Goal: Task Accomplishment & Management: Manage account settings

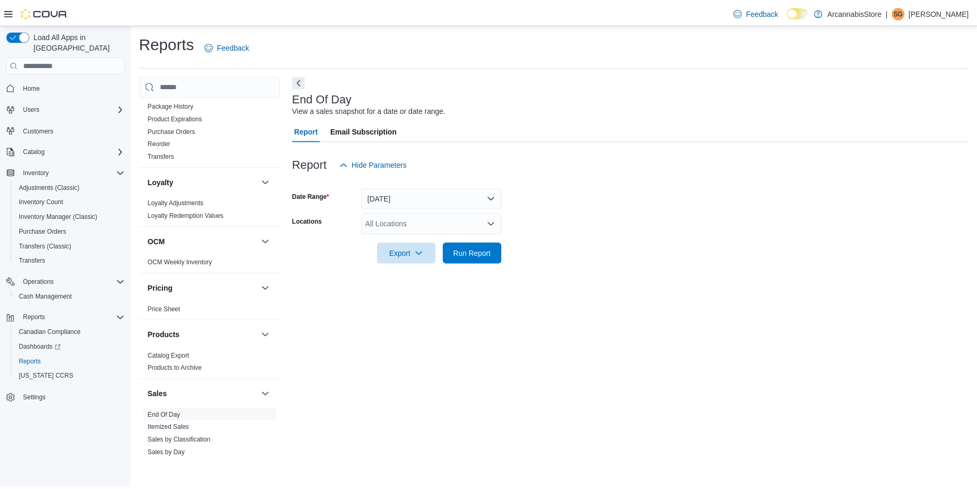
scroll to position [613, 0]
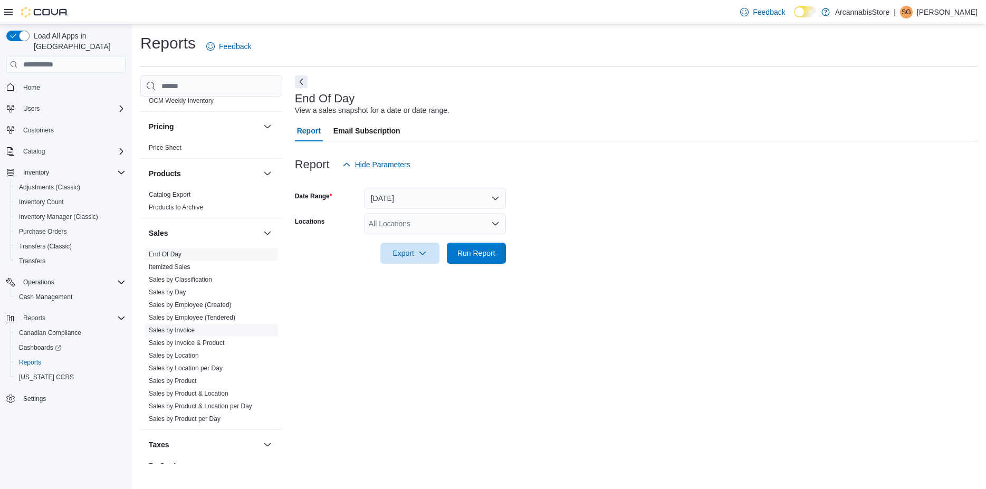
click at [178, 332] on link "Sales by Invoice" at bounding box center [172, 329] width 46 height 7
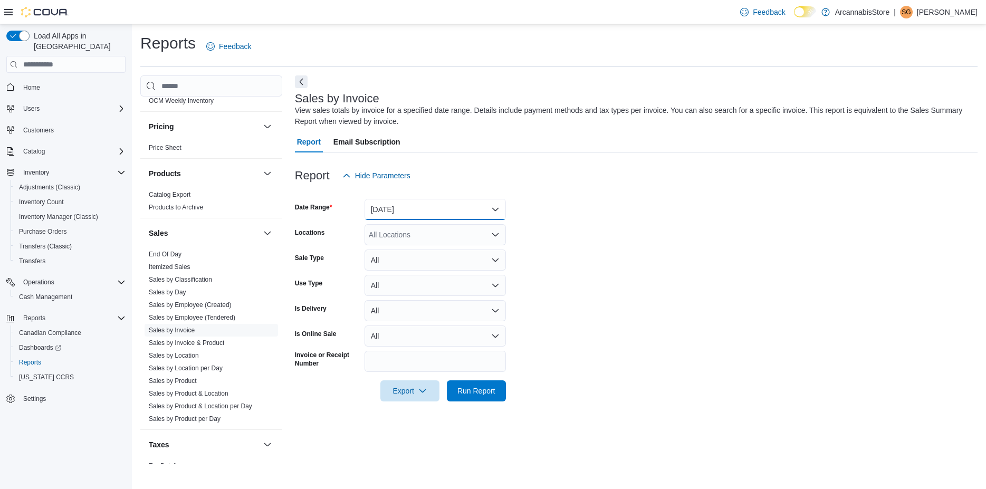
click at [396, 217] on button "[DATE]" at bounding box center [434, 209] width 141 height 21
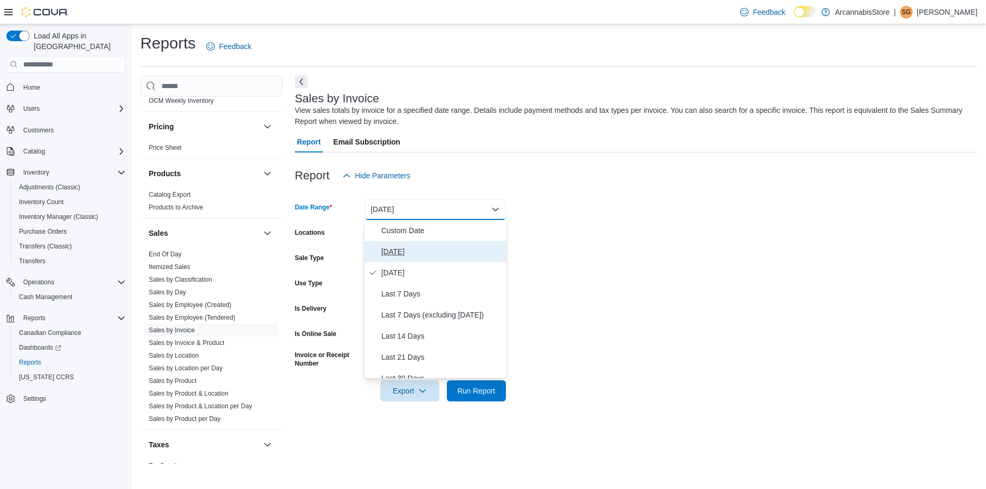
click at [399, 250] on span "[DATE]" at bounding box center [441, 251] width 120 height 13
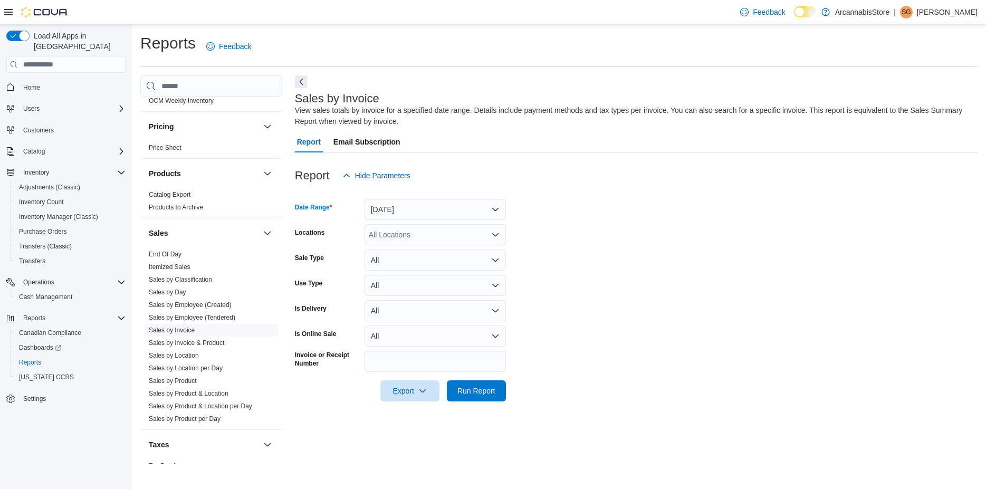
click at [408, 234] on div "All Locations" at bounding box center [434, 234] width 141 height 21
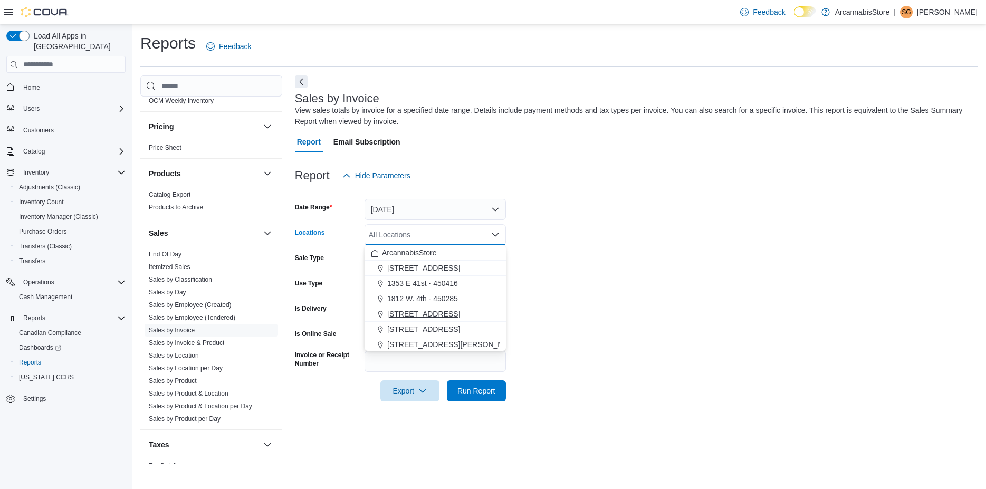
click at [405, 313] on span "[STREET_ADDRESS]" at bounding box center [423, 314] width 73 height 11
click at [459, 394] on span "Run Report" at bounding box center [476, 390] width 38 height 11
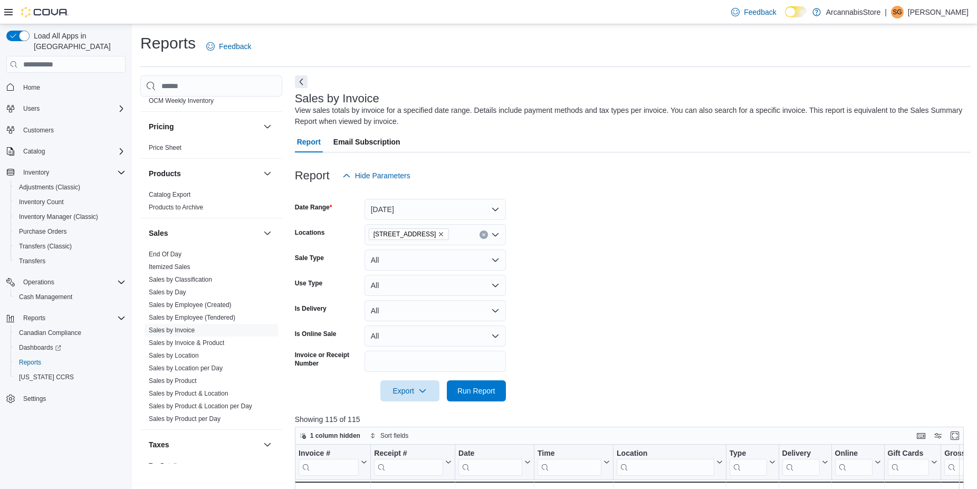
scroll to position [338, 0]
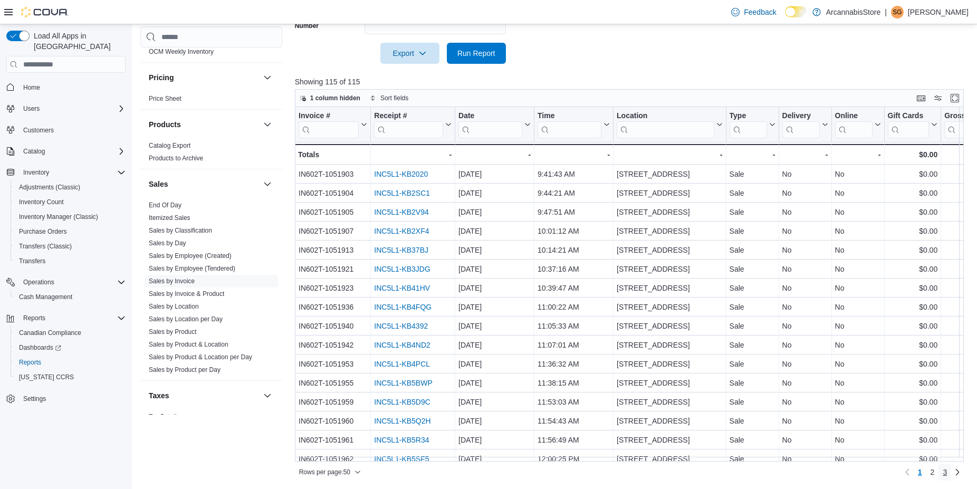
click at [947, 471] on span "3" at bounding box center [944, 472] width 4 height 11
click at [970, 455] on div "Invoice # Click to view column header actions Receipt # Click to view column he…" at bounding box center [633, 284] width 676 height 354
click at [967, 456] on div "Invoice # Click to view column header actions Receipt # Click to view column he…" at bounding box center [633, 284] width 676 height 354
click at [472, 52] on span "Run Report" at bounding box center [476, 52] width 38 height 11
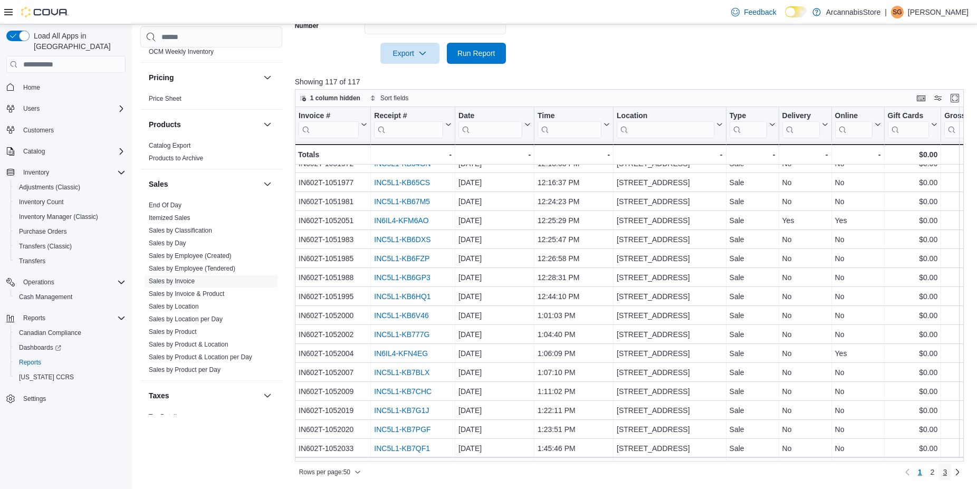
click at [947, 471] on span "3" at bounding box center [944, 472] width 4 height 11
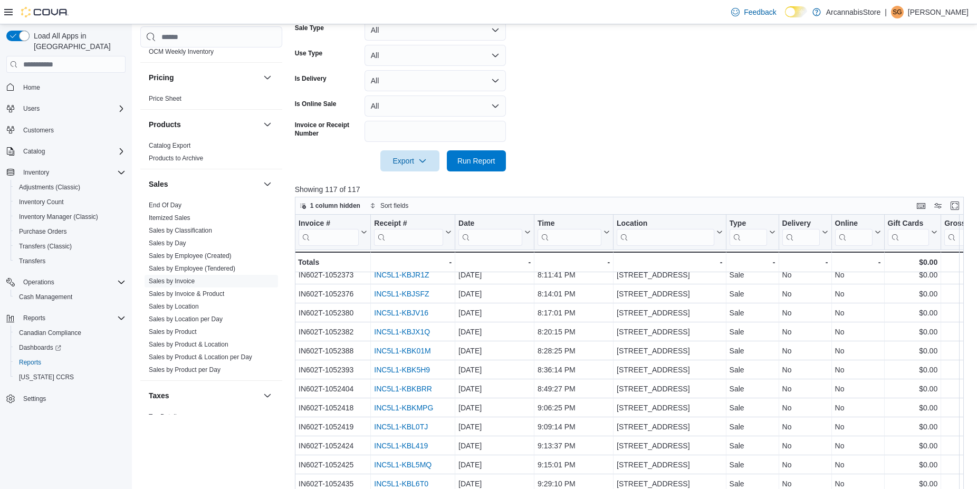
scroll to position [338, 0]
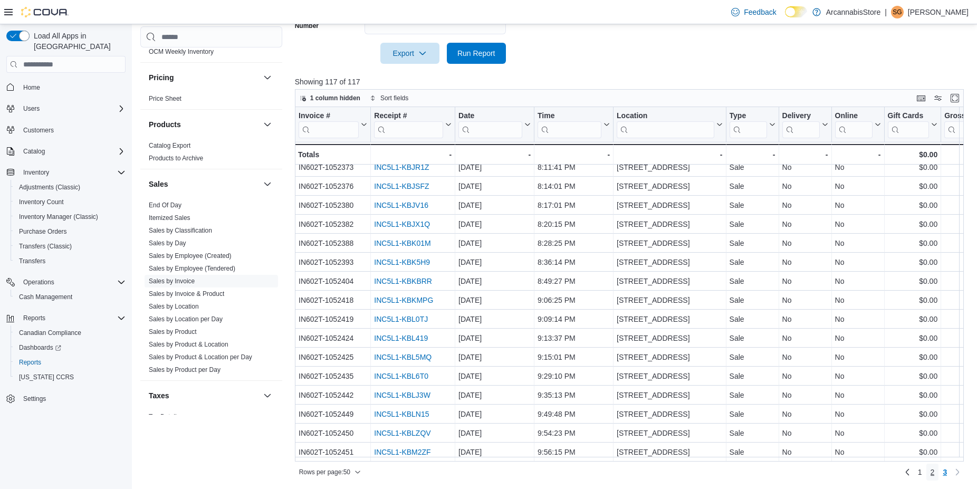
click at [935, 473] on span "2" at bounding box center [932, 472] width 4 height 11
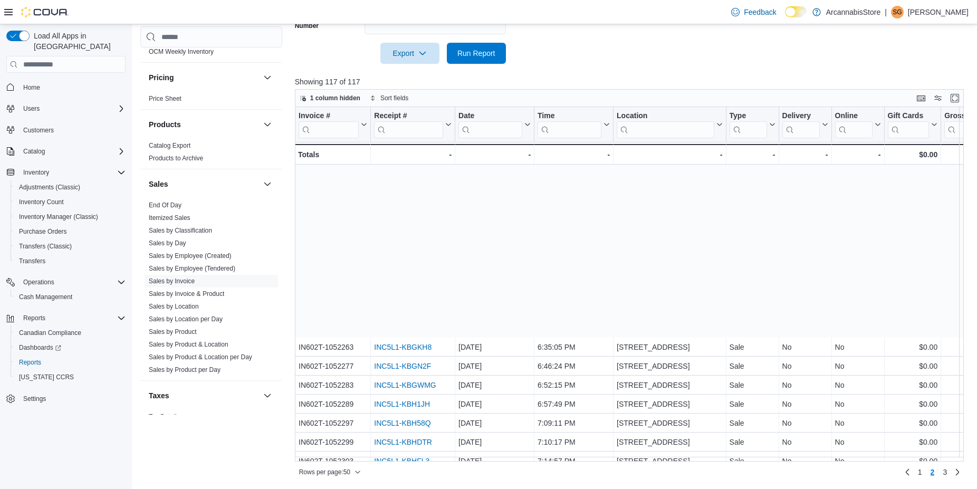
scroll to position [657, 0]
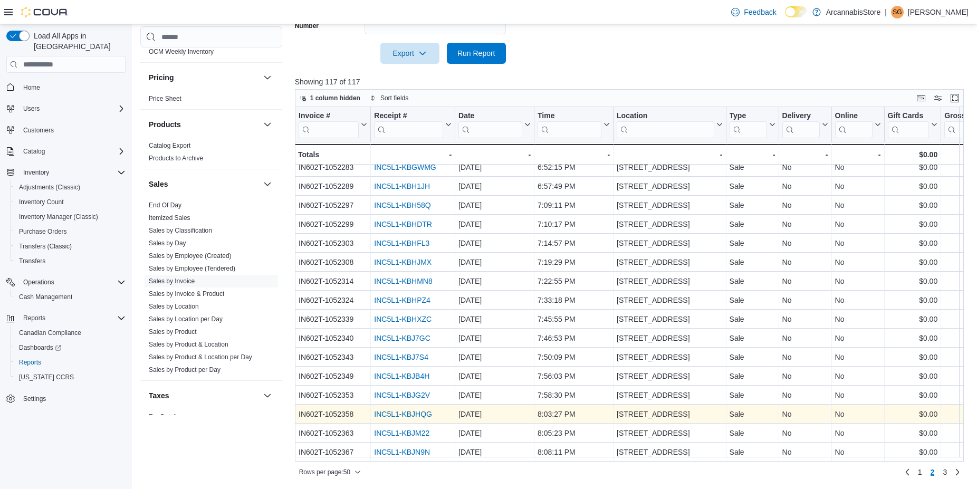
click at [408, 411] on link "INC5L1-KBJHQG" at bounding box center [403, 414] width 58 height 8
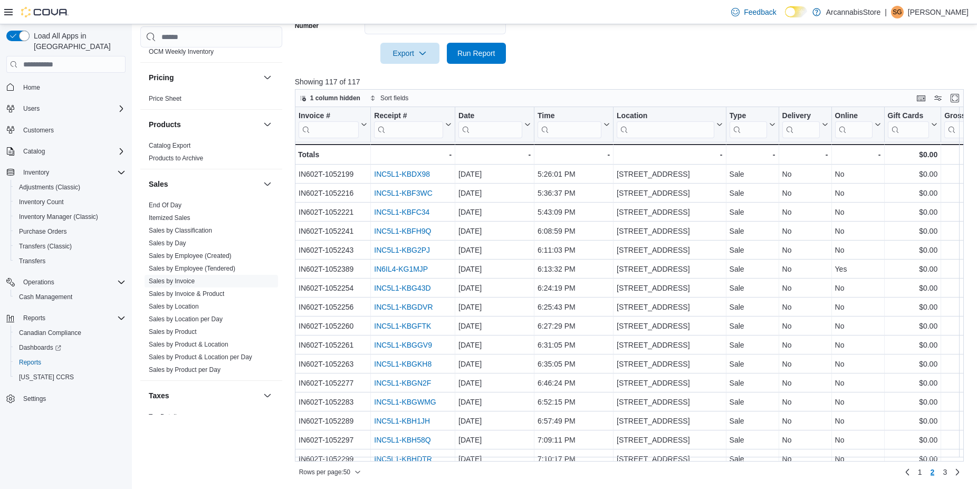
scroll to position [419, 0]
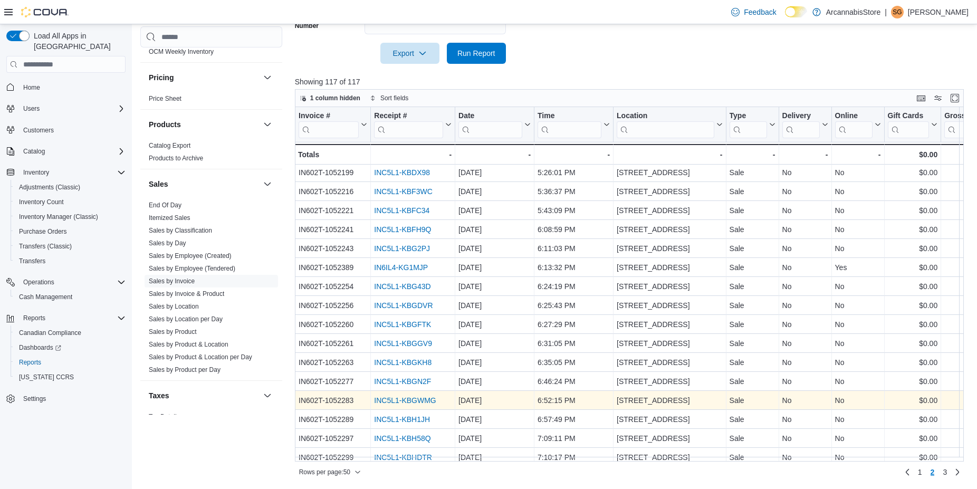
click at [408, 405] on div "INC5L1-KBGWMG" at bounding box center [413, 400] width 78 height 13
click at [411, 401] on link "INC5L1-KBGWMG" at bounding box center [405, 401] width 62 height 8
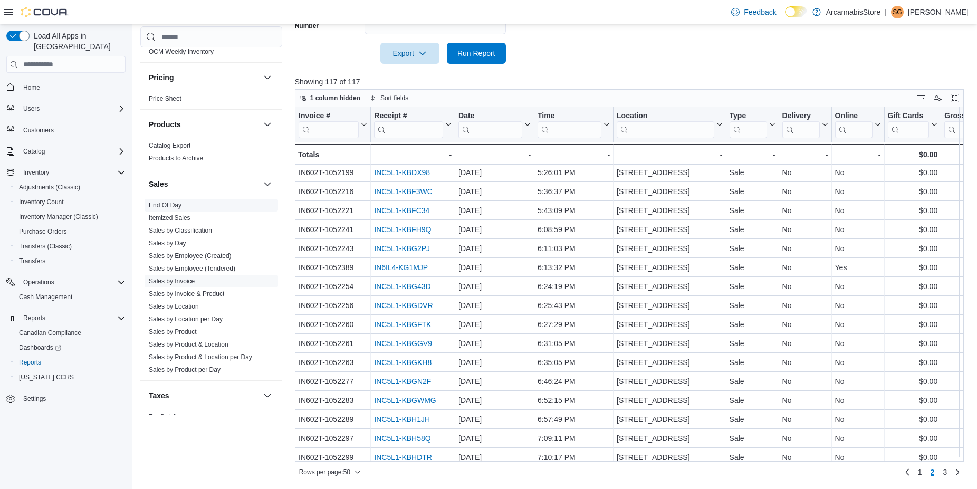
click at [181, 205] on link "End Of Day" at bounding box center [165, 204] width 33 height 7
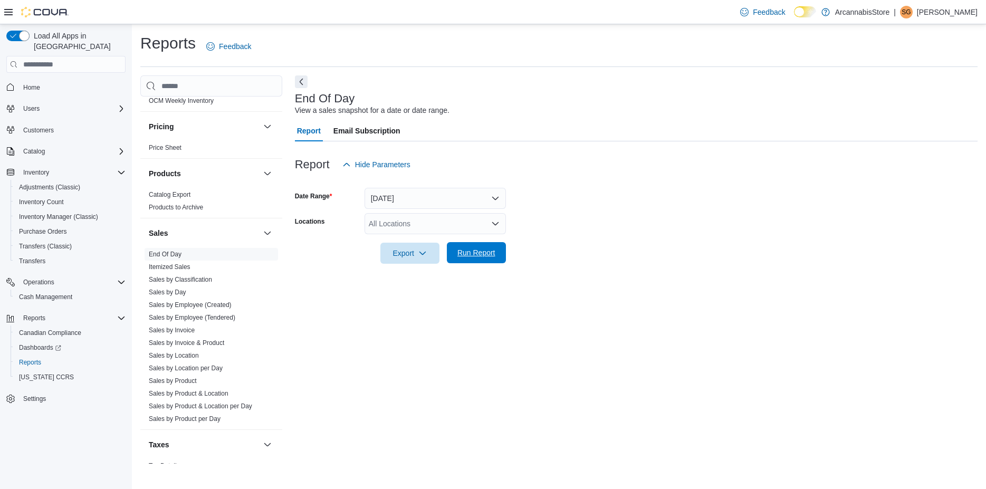
click at [502, 251] on button "Run Report" at bounding box center [476, 252] width 59 height 21
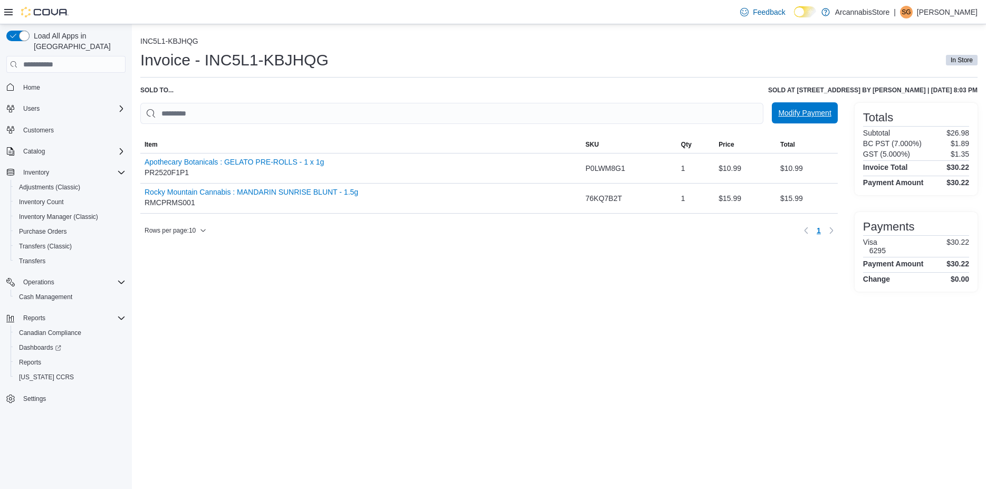
click at [794, 116] on span "Modify Payment" at bounding box center [804, 113] width 53 height 11
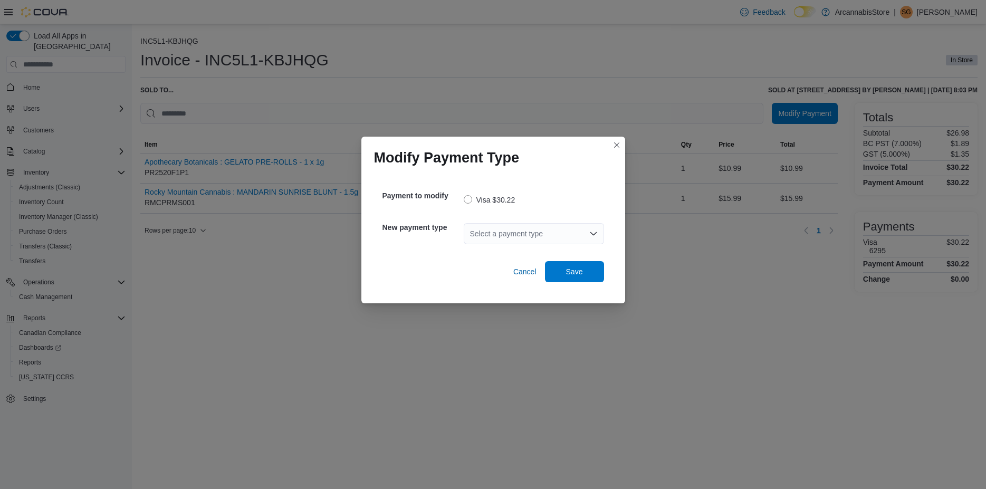
click at [534, 233] on div "Select a payment type" at bounding box center [534, 233] width 140 height 21
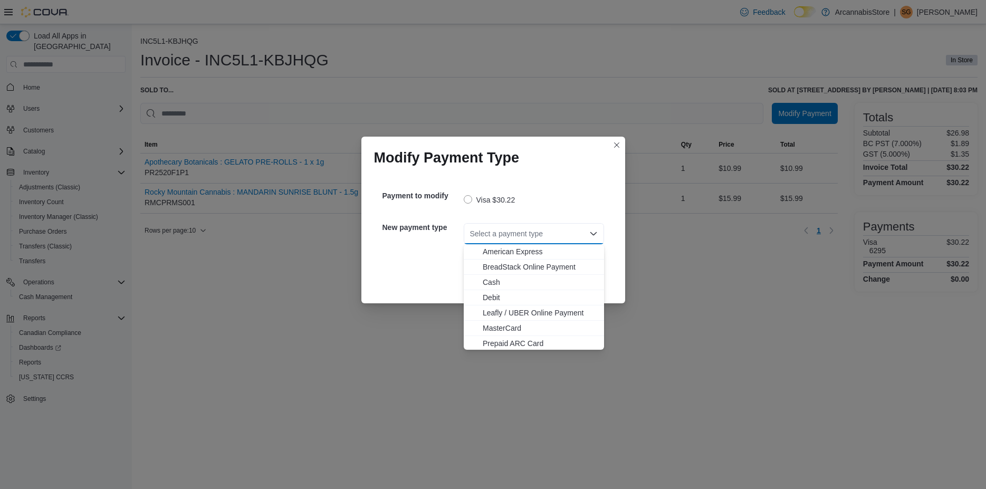
scroll to position [17, 0]
click at [524, 279] on span "Debit" at bounding box center [540, 280] width 115 height 11
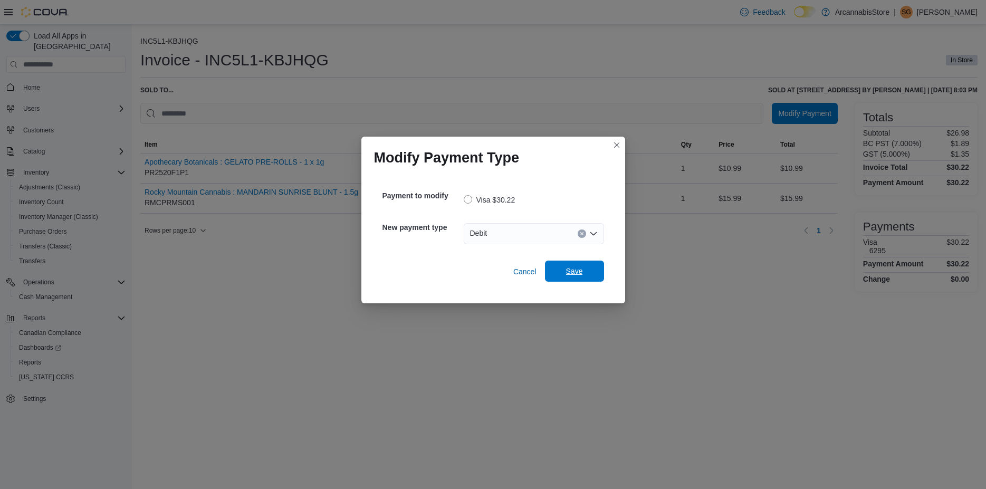
click at [603, 276] on button "Save" at bounding box center [574, 271] width 59 height 21
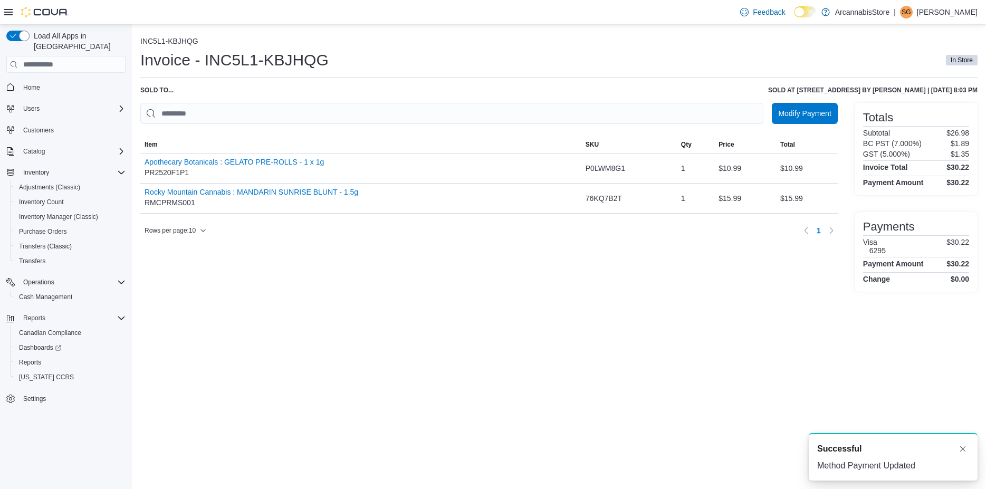
scroll to position [0, 0]
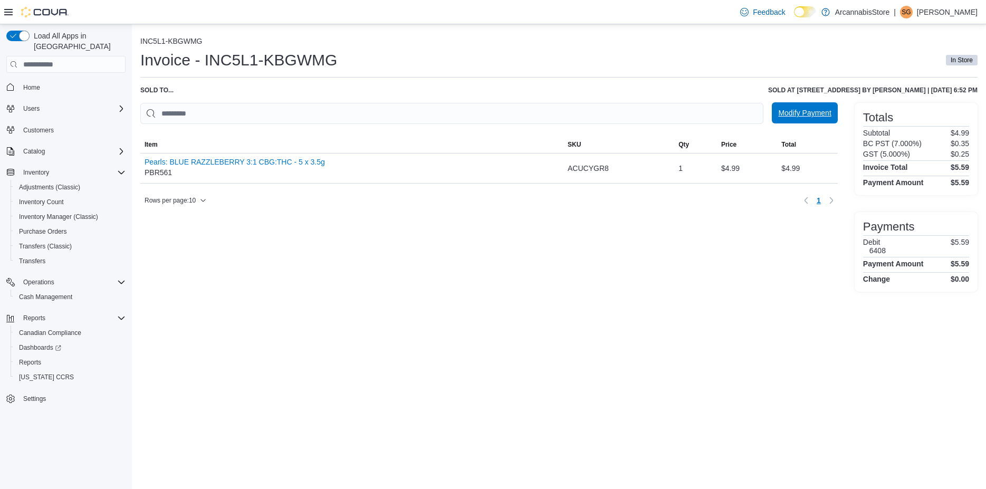
click at [786, 115] on span "Modify Payment" at bounding box center [804, 113] width 53 height 11
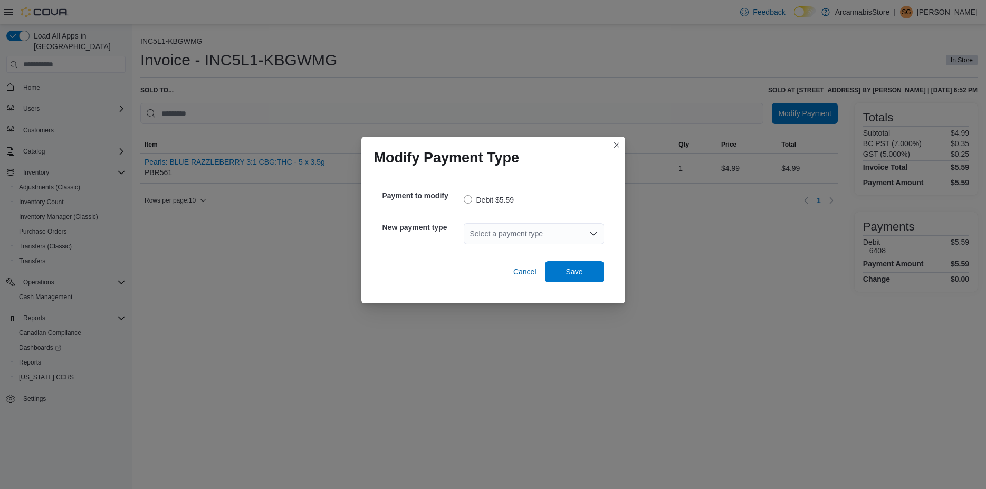
click at [542, 233] on div "Select a payment type" at bounding box center [534, 233] width 140 height 21
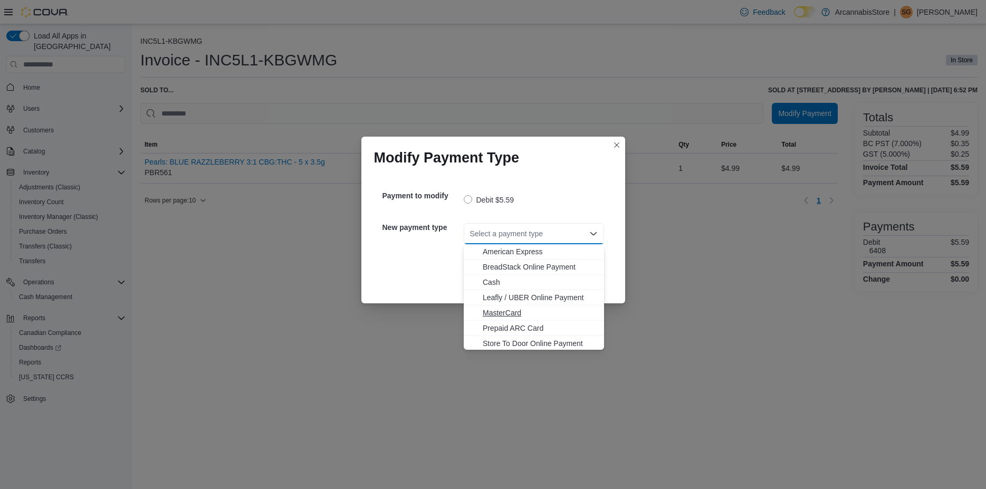
click at [506, 310] on span "MasterCard" at bounding box center [540, 312] width 115 height 11
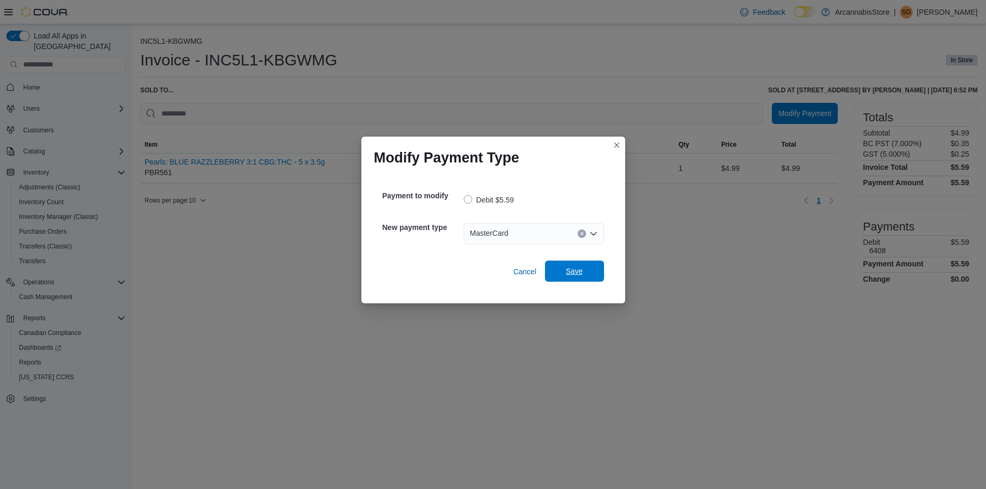
click at [566, 273] on span "Save" at bounding box center [574, 271] width 17 height 11
